Goal: Information Seeking & Learning: Find specific fact

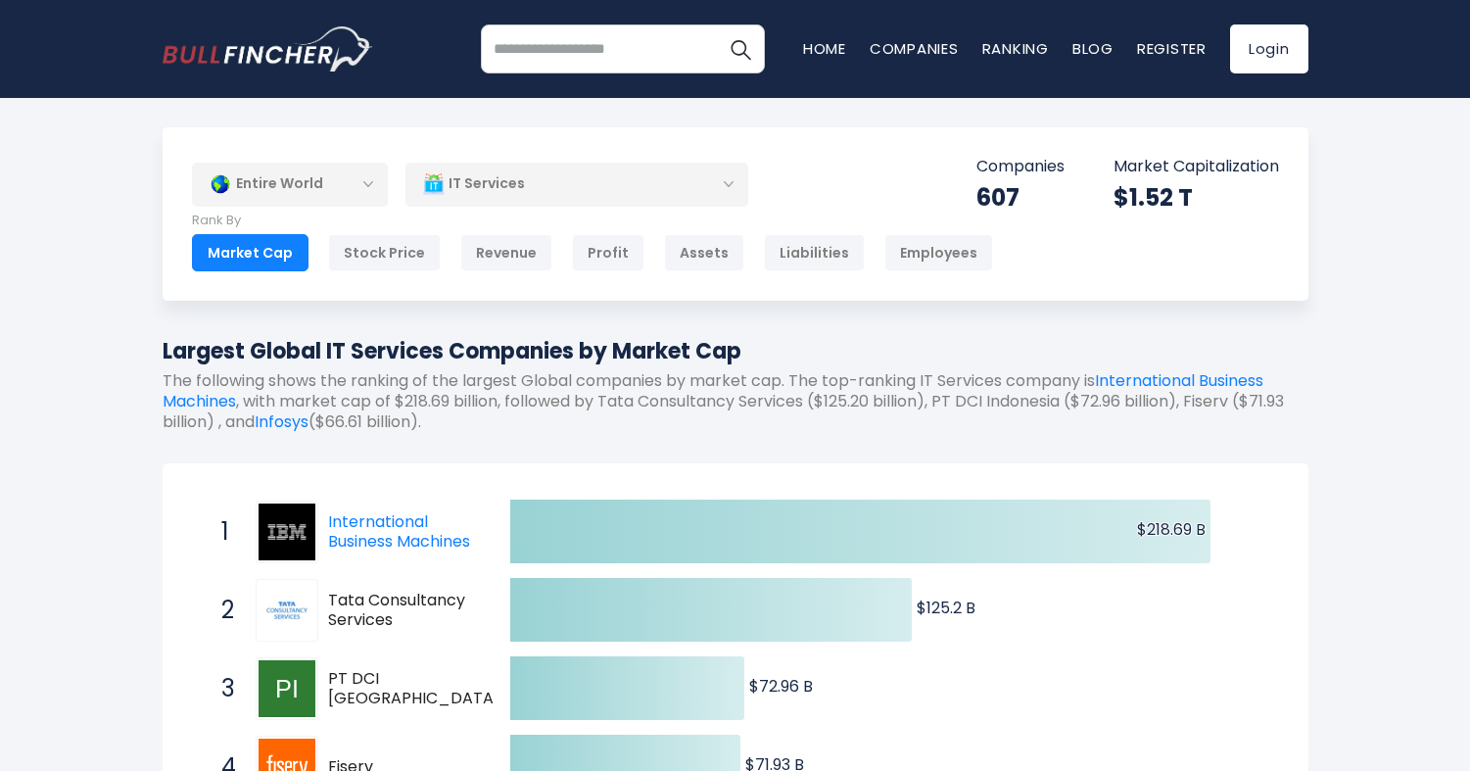
click at [284, 185] on div "Entire World" at bounding box center [290, 184] width 196 height 45
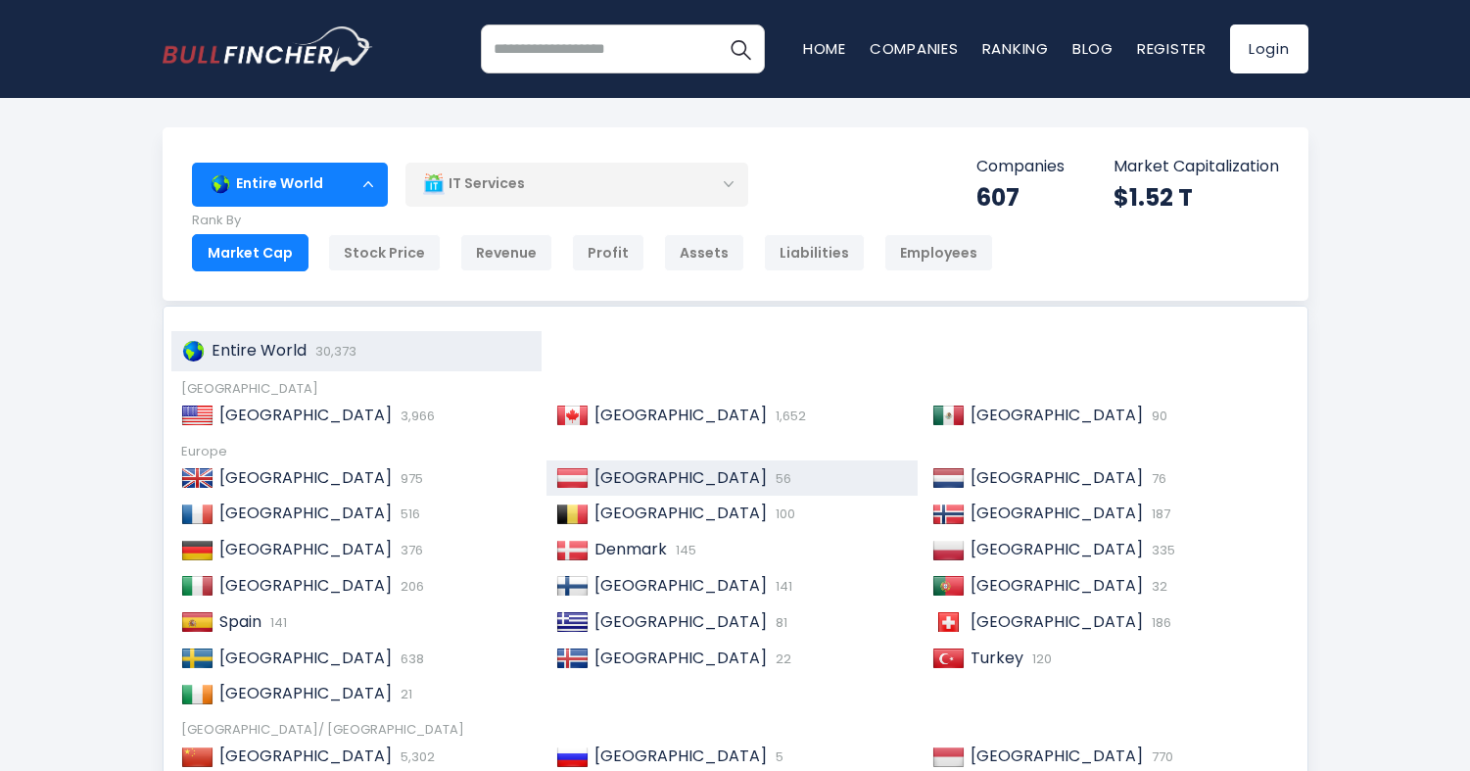
click at [575, 468] on img at bounding box center [572, 478] width 32 height 20
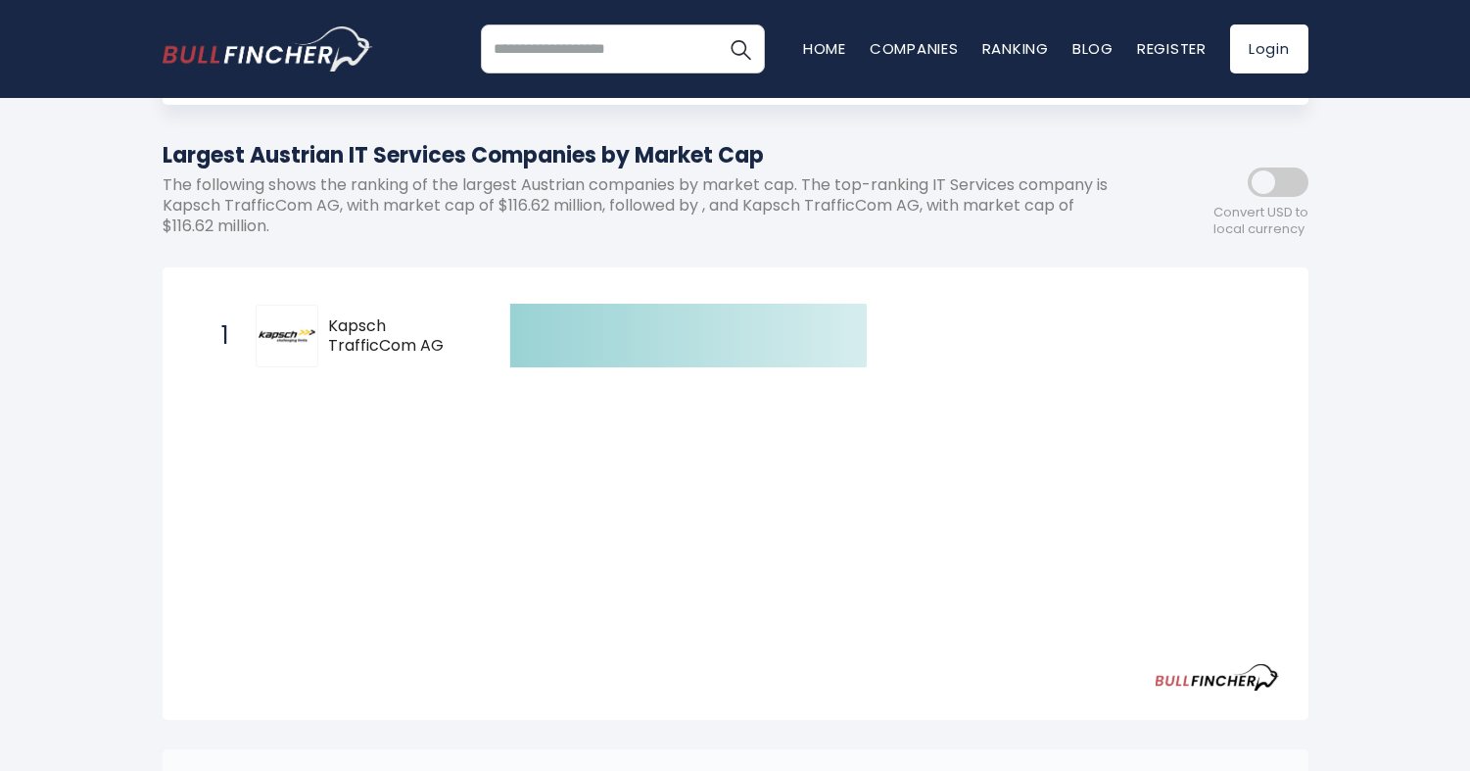
scroll to position [204, 0]
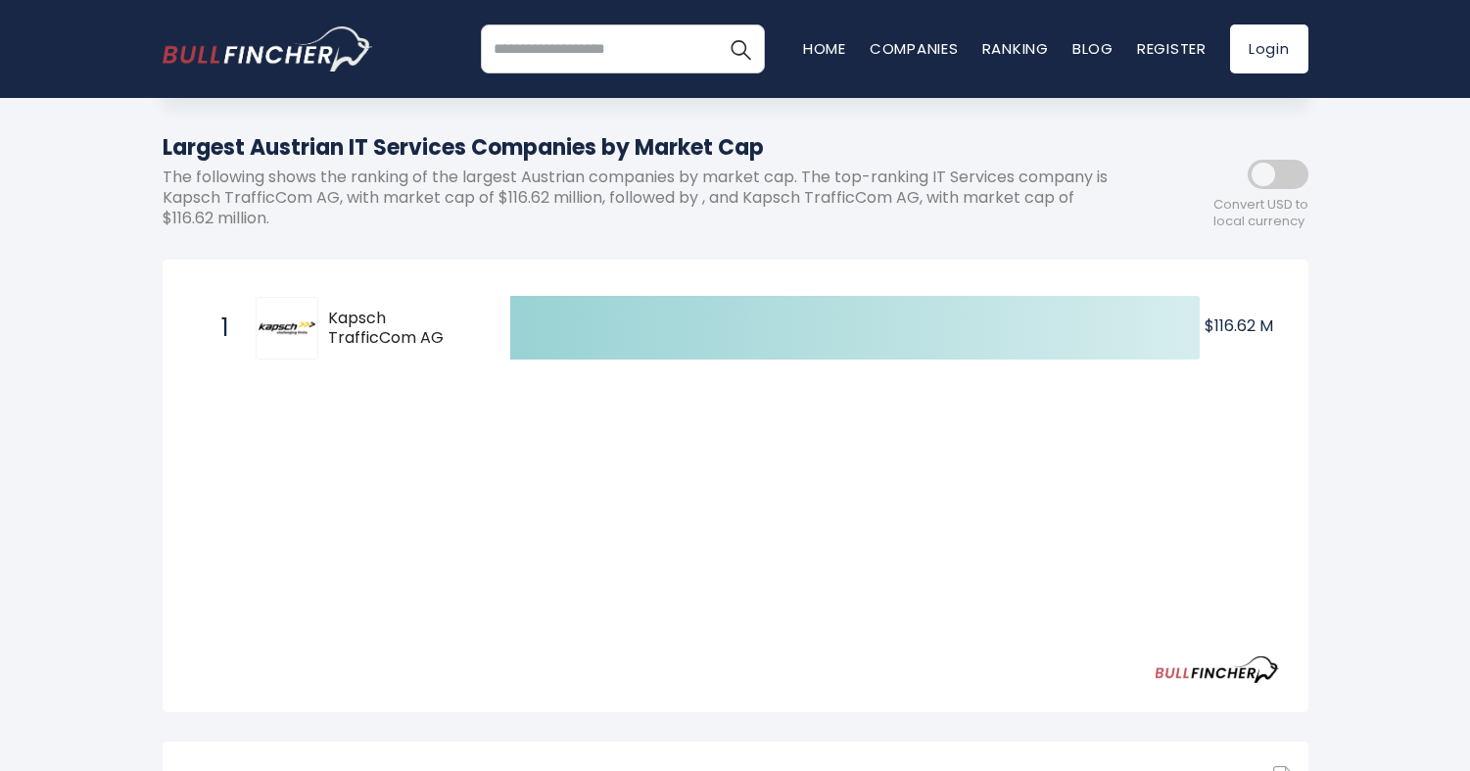
drag, startPoint x: 203, startPoint y: 319, endPoint x: 379, endPoint y: 431, distance: 208.6
click at [379, 431] on div "Created with Highcharts 12.1.2 $116.62 M ​ $116.62 M 1 Kapsch TrafficCom AG KTC…" at bounding box center [735, 488] width 1087 height 398
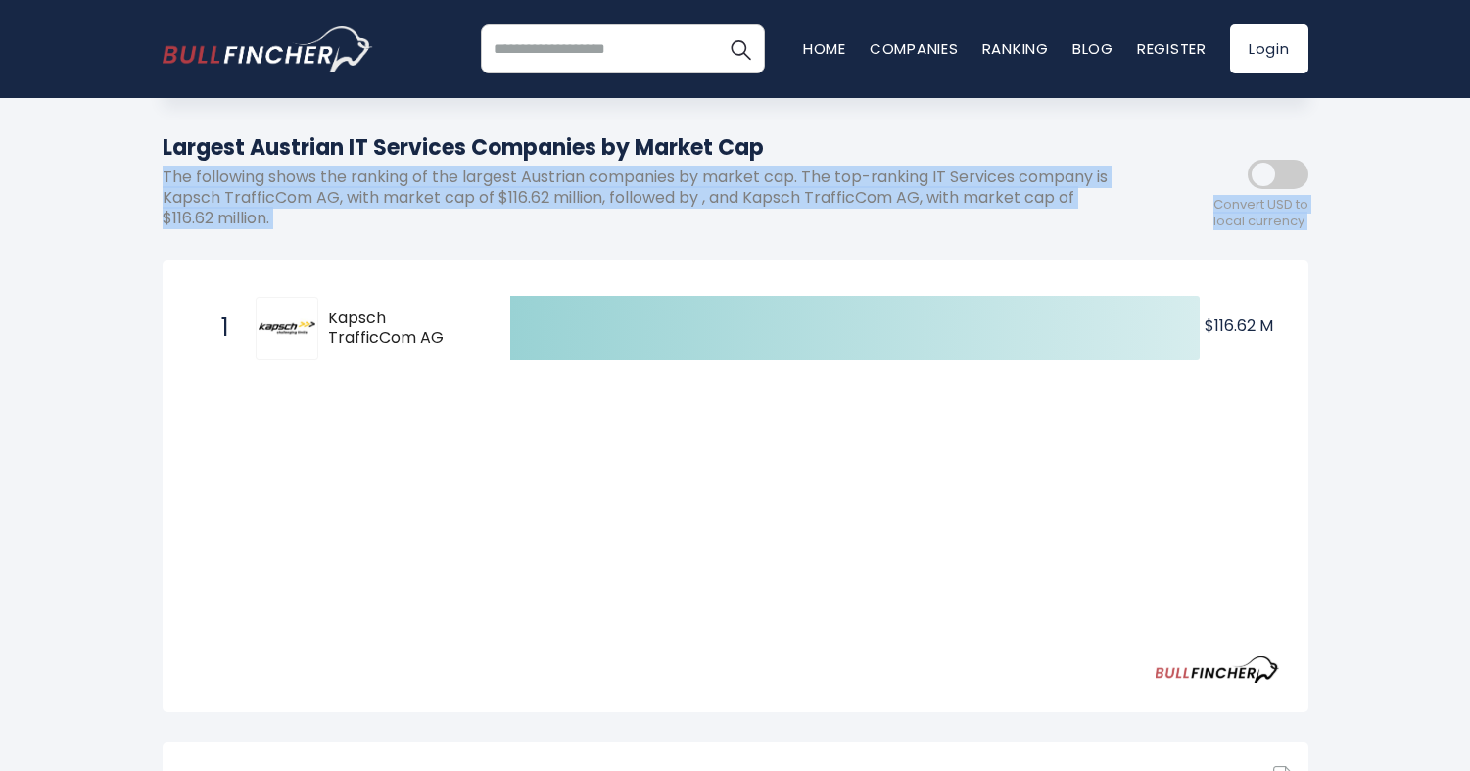
drag, startPoint x: 379, startPoint y: 431, endPoint x: 162, endPoint y: 164, distance: 343.7
click at [162, 164] on div "Austria Entire World 30,373 North America United States 3,966" at bounding box center [735, 528] width 1175 height 1209
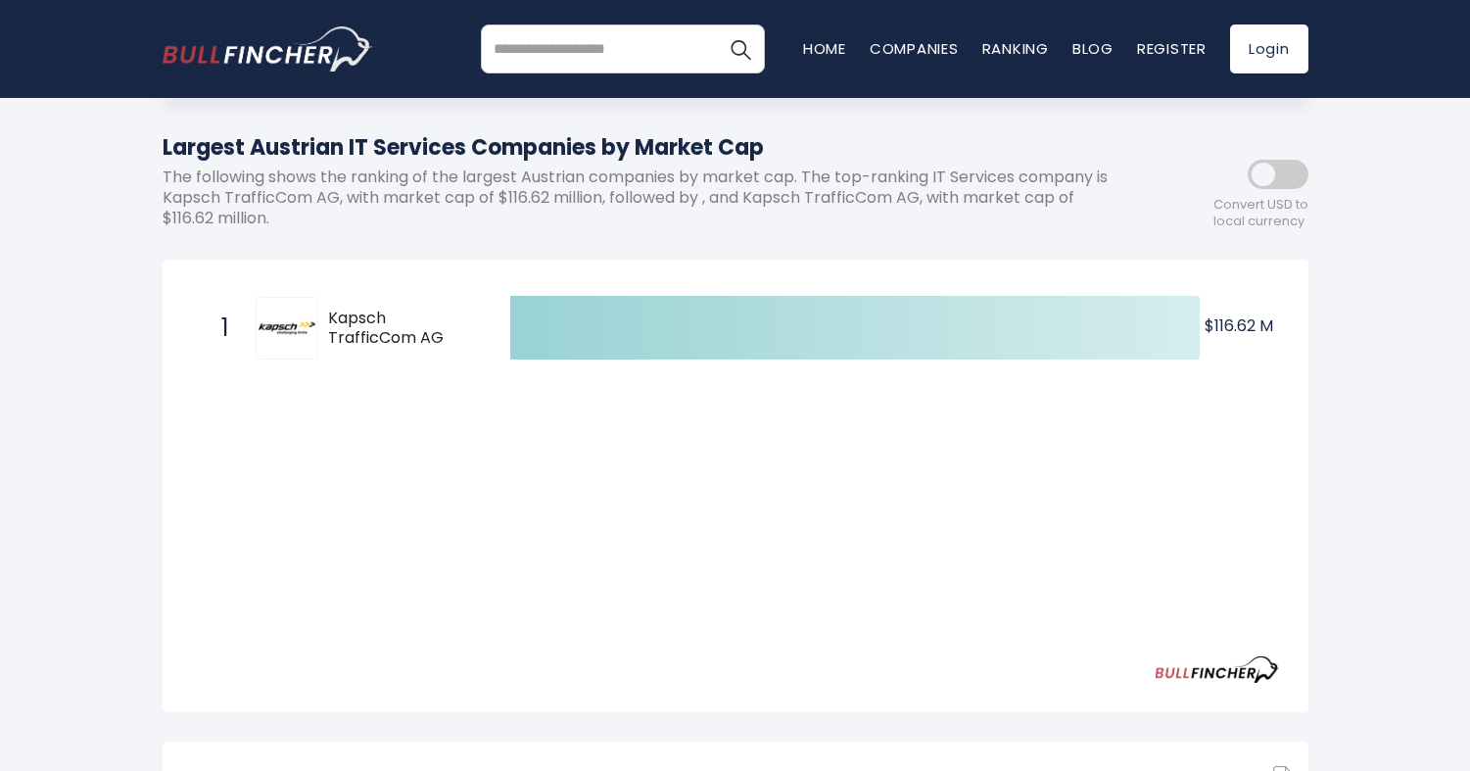
click at [163, 148] on h1 "Largest Austrian IT Services Companies by Market Cap" at bounding box center [647, 147] width 969 height 32
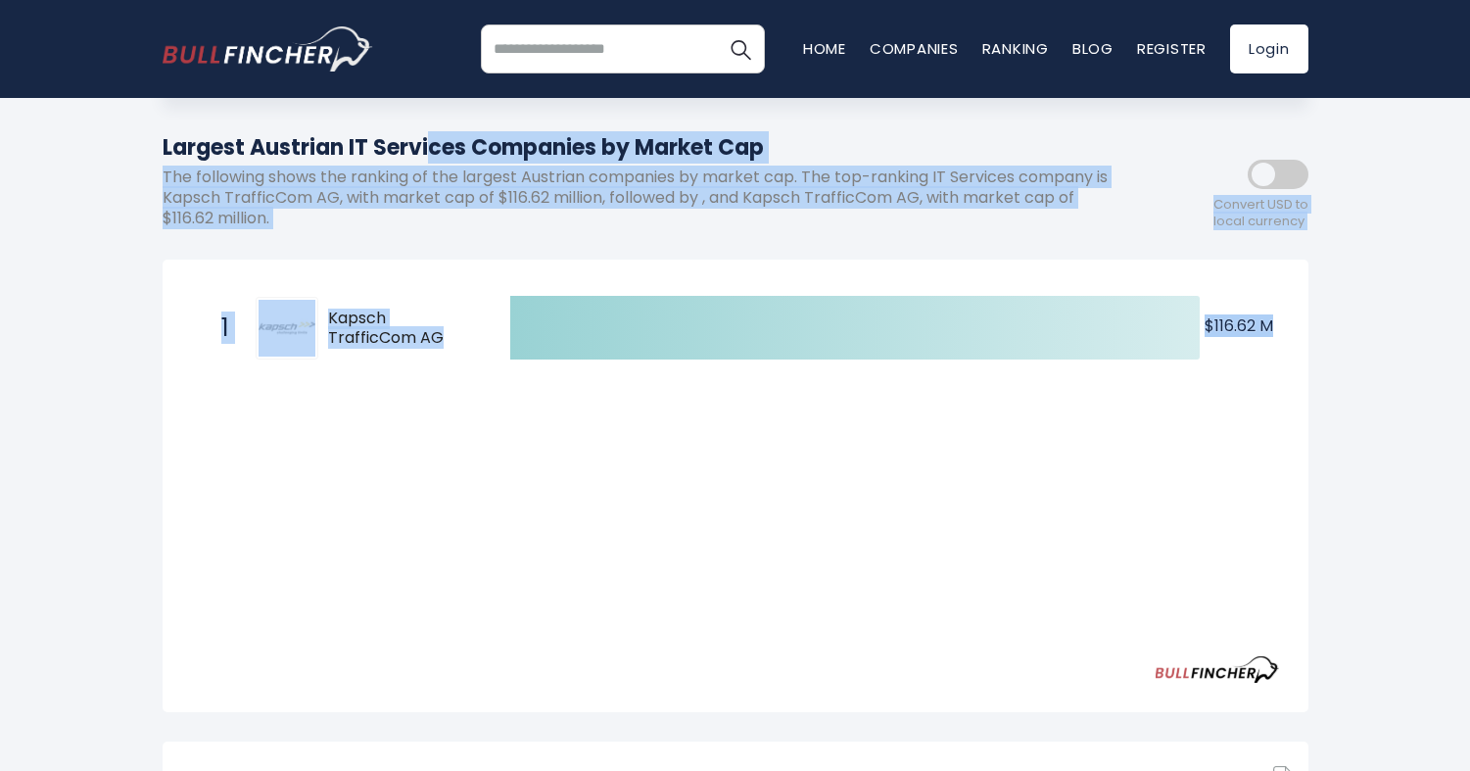
drag, startPoint x: 162, startPoint y: 148, endPoint x: 212, endPoint y: 691, distance: 545.8
click at [212, 691] on div "Austria Entire World 30,373 North America United States 3,966" at bounding box center [735, 528] width 1175 height 1209
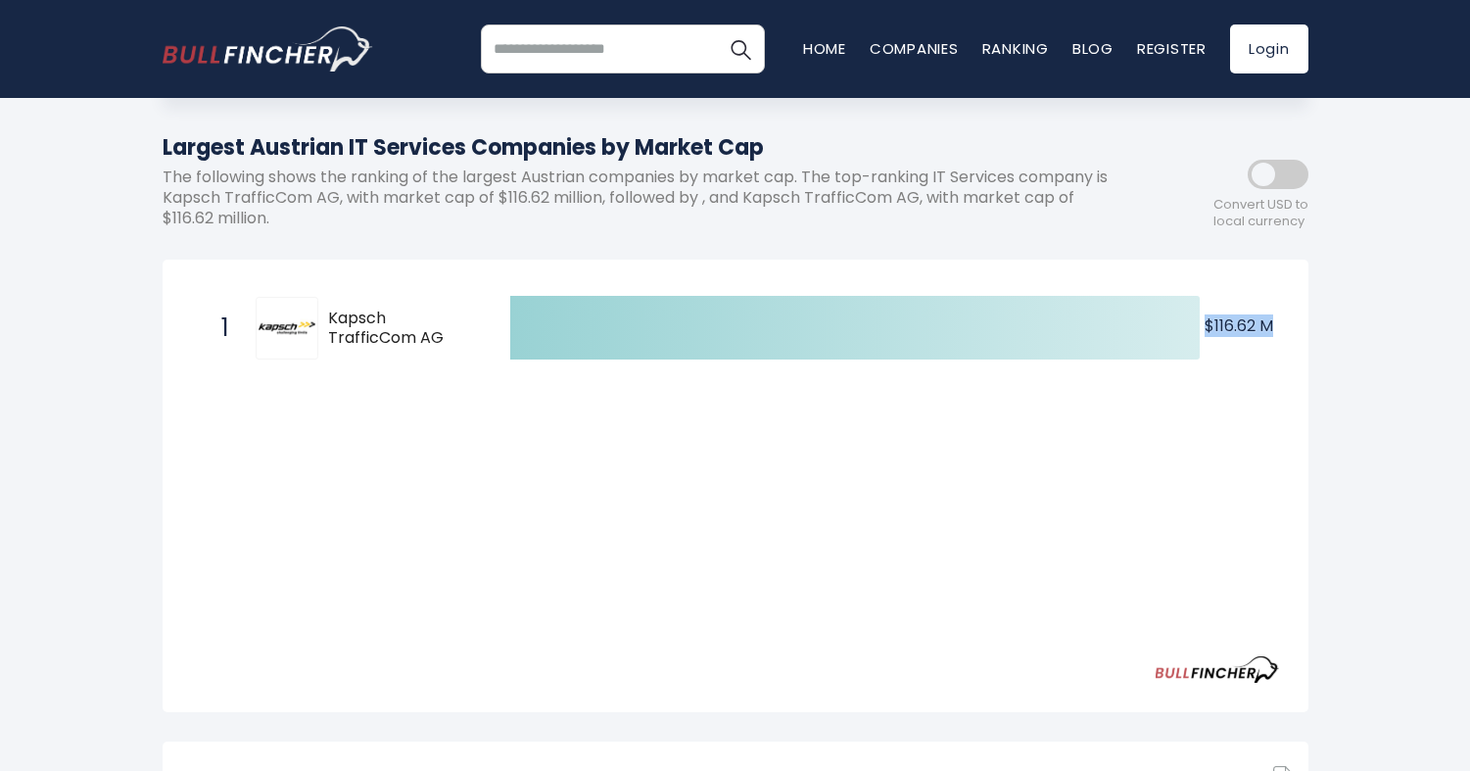
click at [134, 482] on div "Austria Entire World 30,373 North America 3,966" at bounding box center [735, 577] width 1470 height 1307
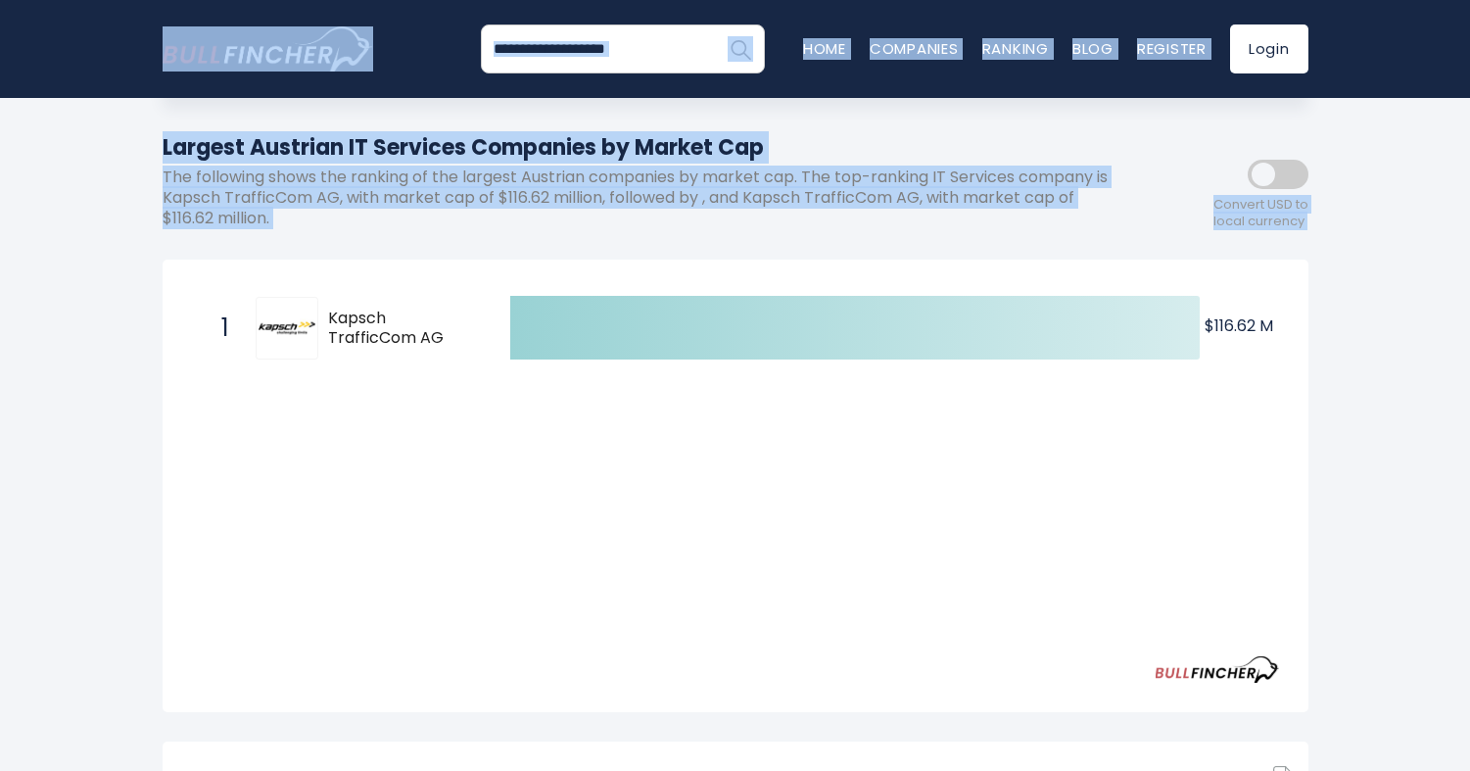
drag, startPoint x: 145, startPoint y: 76, endPoint x: 251, endPoint y: 387, distance: 327.9
click at [251, 387] on body "Home Companies Ranking Blog Register Login Home" at bounding box center [735, 181] width 1470 height 771
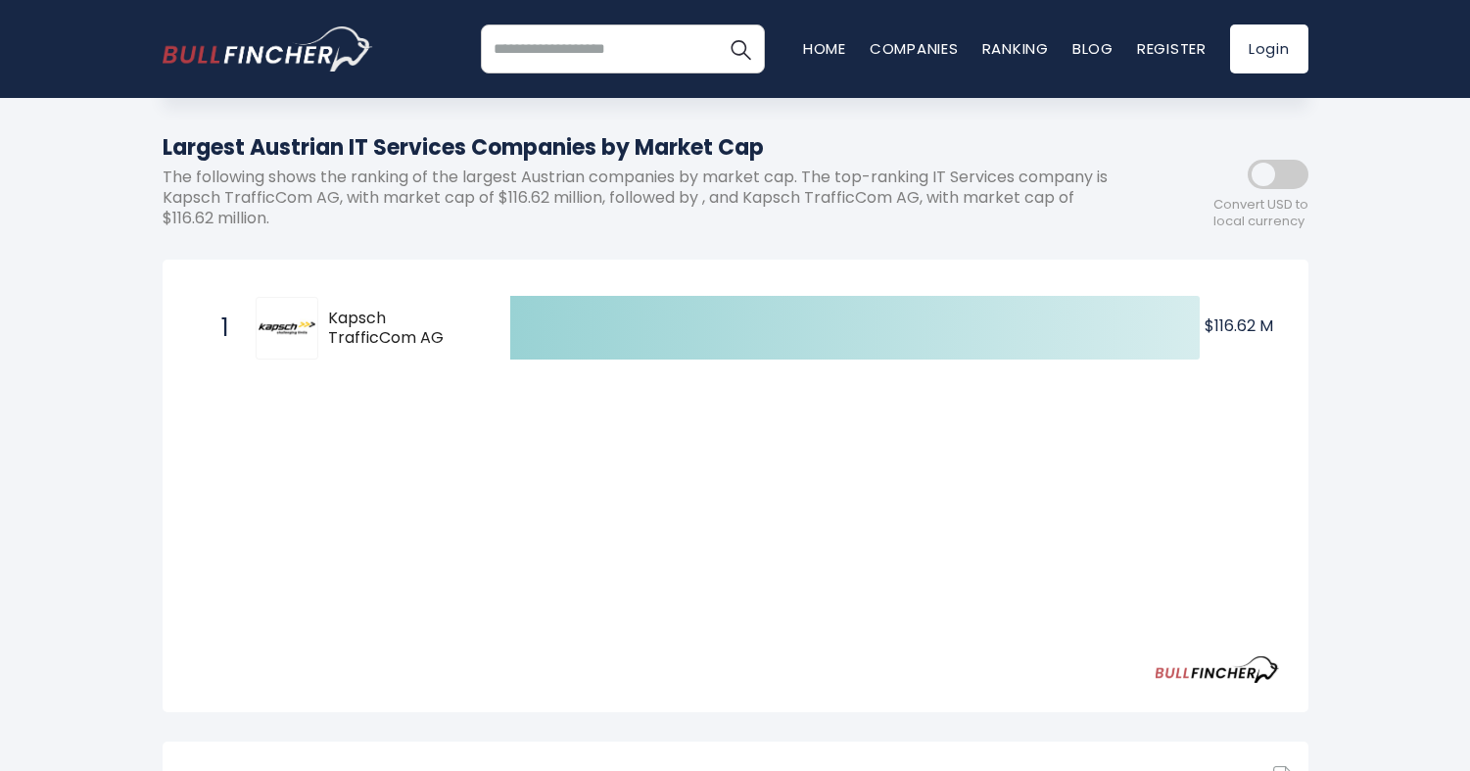
click at [122, 347] on div "Austria Entire World 30,373 North America 3,966" at bounding box center [735, 577] width 1470 height 1307
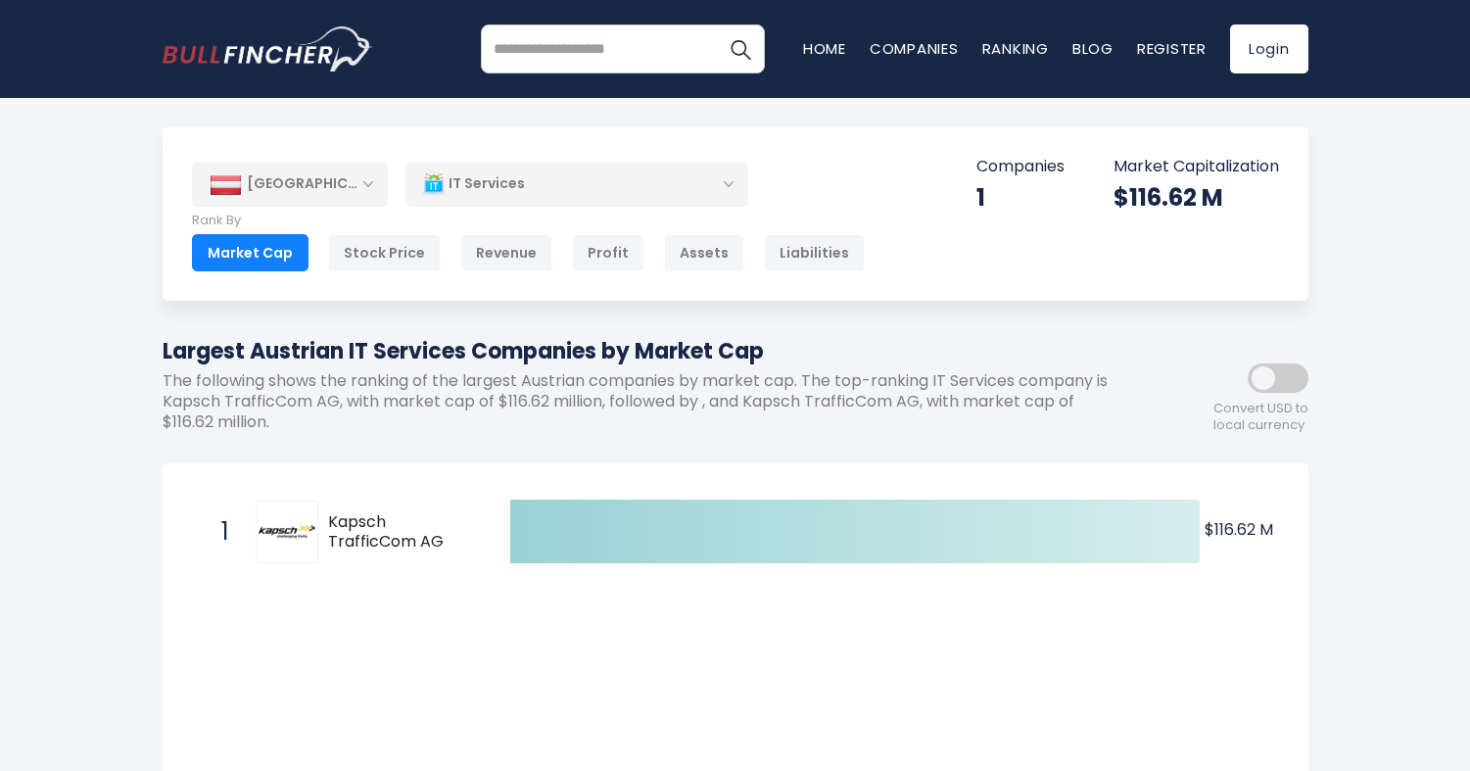
scroll to position [0, 0]
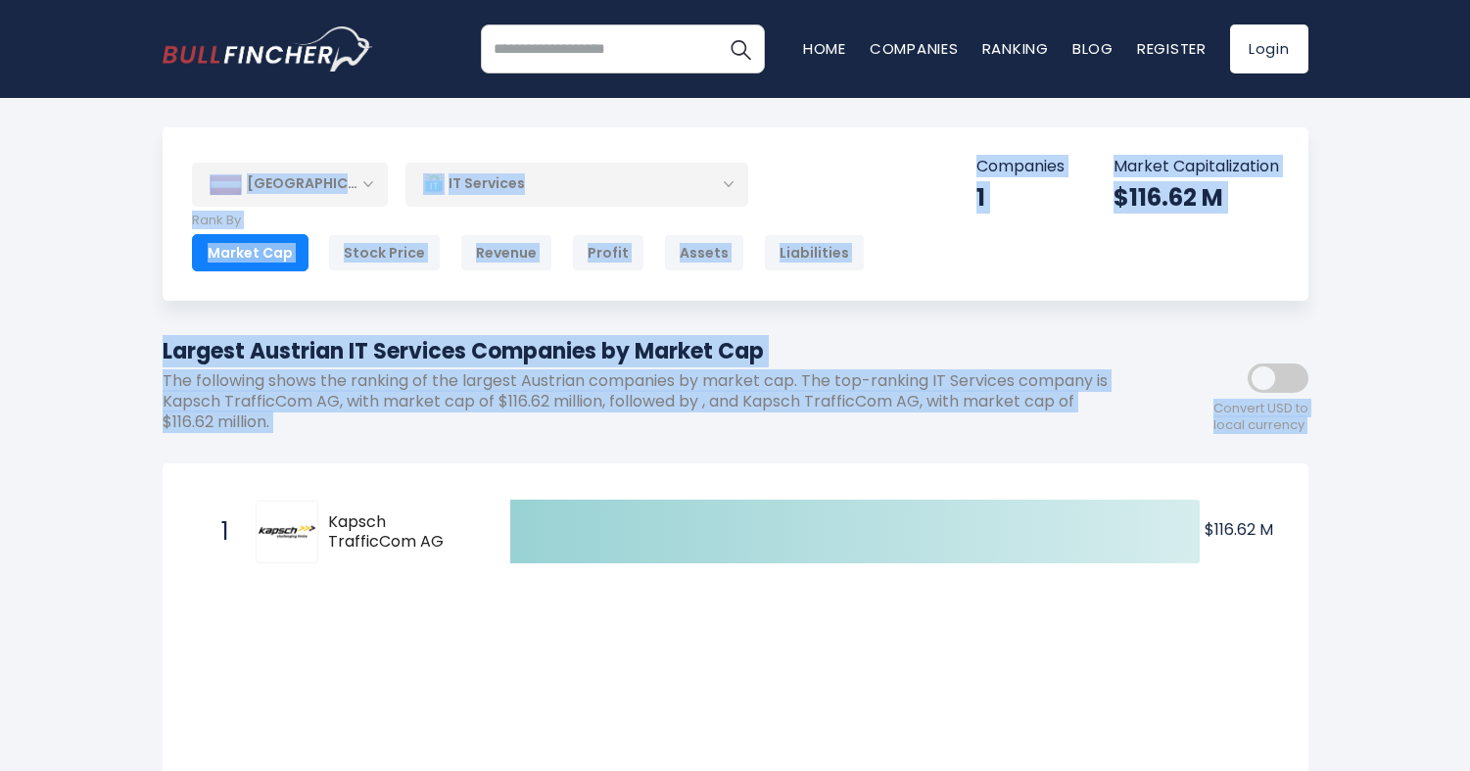
drag, startPoint x: 147, startPoint y: 138, endPoint x: 203, endPoint y: 595, distance: 460.6
click at [203, 595] on div "Austria Entire World 30,373 North America United States 3,966" at bounding box center [735, 731] width 1175 height 1209
click at [154, 583] on div "Austria Entire World 30,373 North America United States 3,966" at bounding box center [735, 731] width 1175 height 1209
drag, startPoint x: 154, startPoint y: 583, endPoint x: 306, endPoint y: 130, distance: 477.4
click at [306, 130] on div "Austria Entire World 30,373 North America United States 3,966" at bounding box center [735, 731] width 1175 height 1209
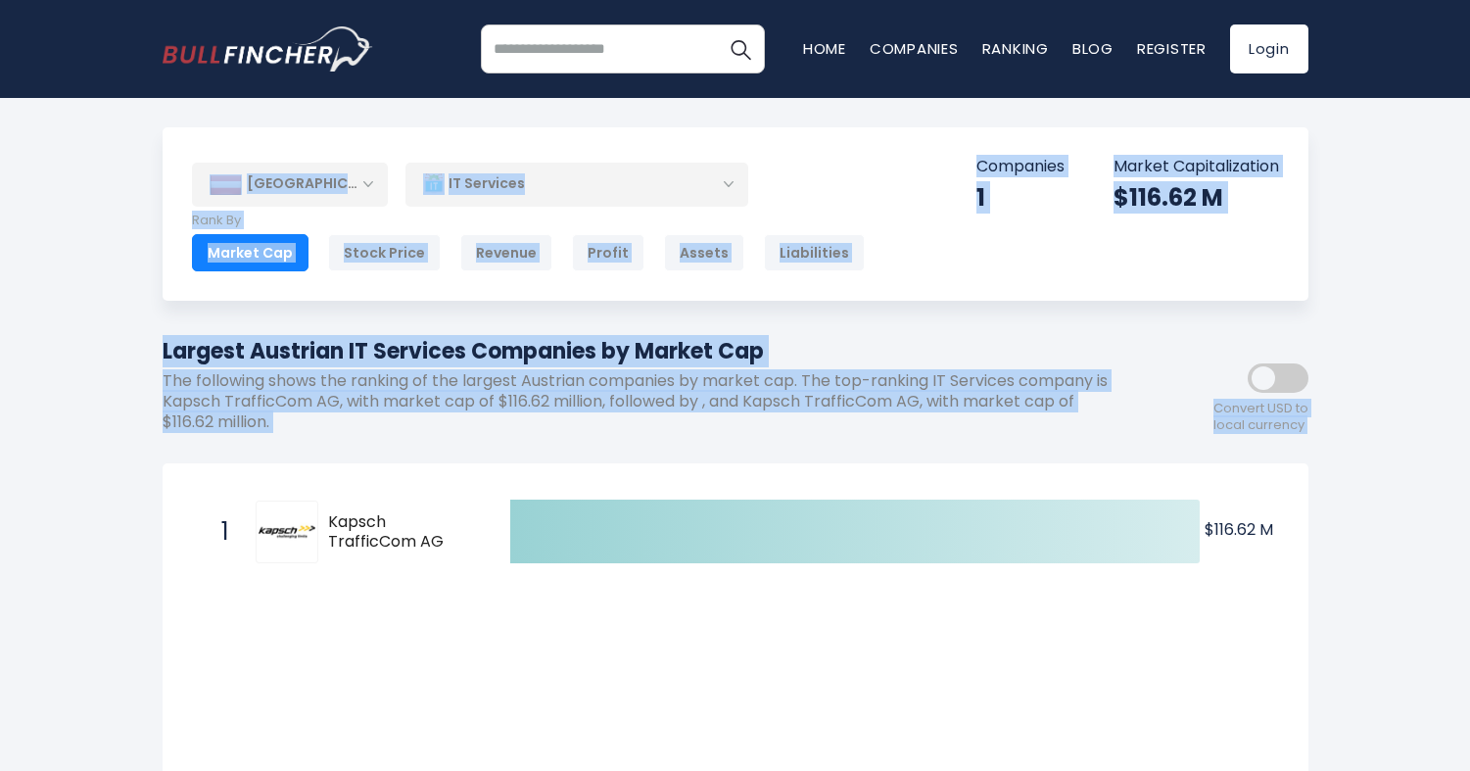
click at [141, 117] on body "Home Companies Ranking Blog Register Login Home" at bounding box center [735, 385] width 1470 height 771
drag, startPoint x: 141, startPoint y: 117, endPoint x: 946, endPoint y: 722, distance: 1006.9
click at [945, 724] on body "Home Companies Ranking Blog Register Login Home" at bounding box center [735, 385] width 1470 height 771
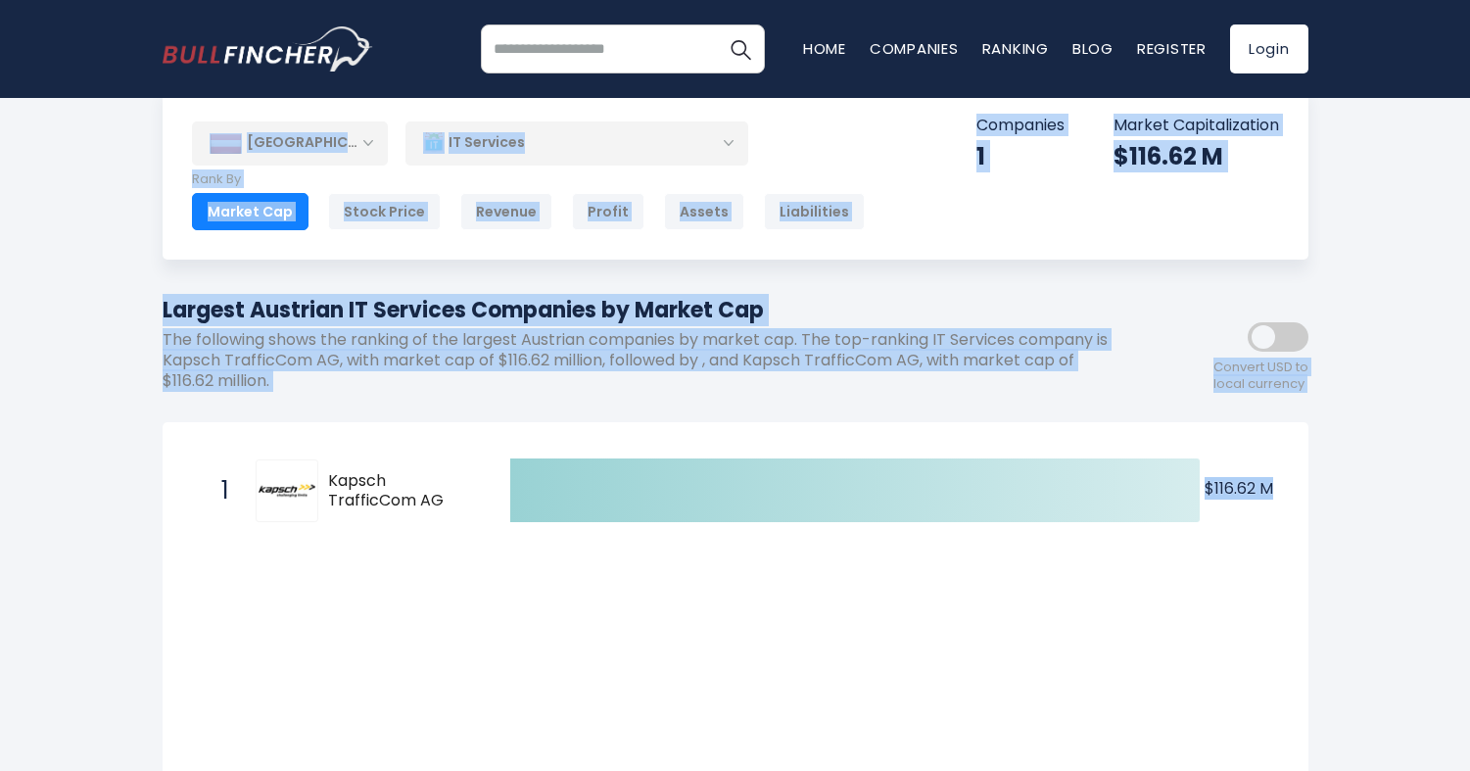
click at [1376, 594] on div "Austria Entire World 30,373 North America 3,966" at bounding box center [735, 739] width 1470 height 1307
